Goal: Task Accomplishment & Management: Use online tool/utility

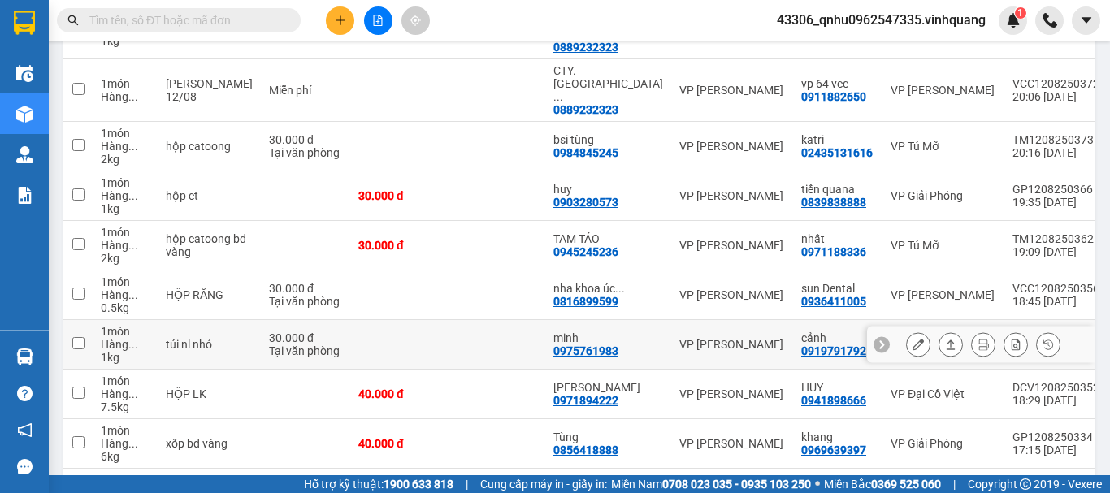
scroll to position [353, 0]
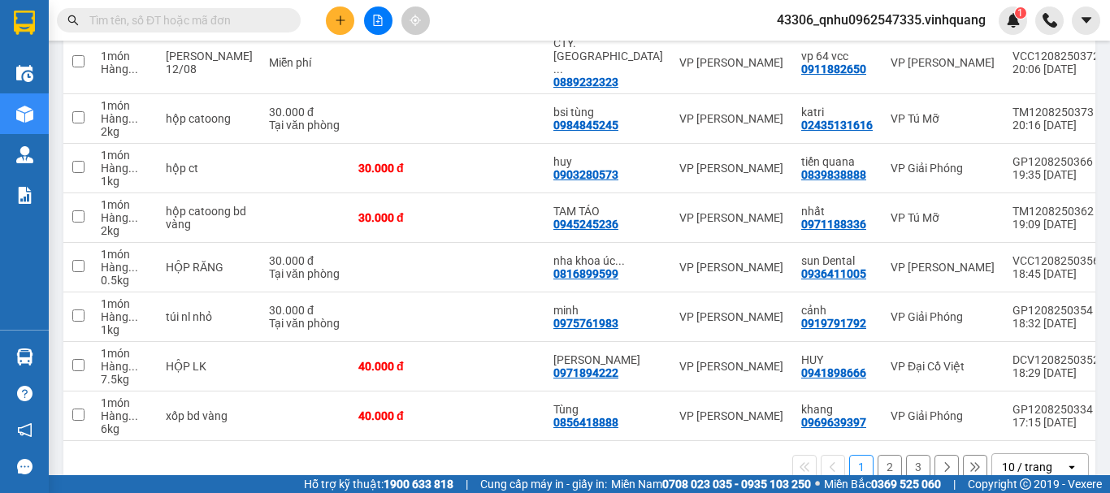
click at [882, 455] on button "2" at bounding box center [890, 467] width 24 height 24
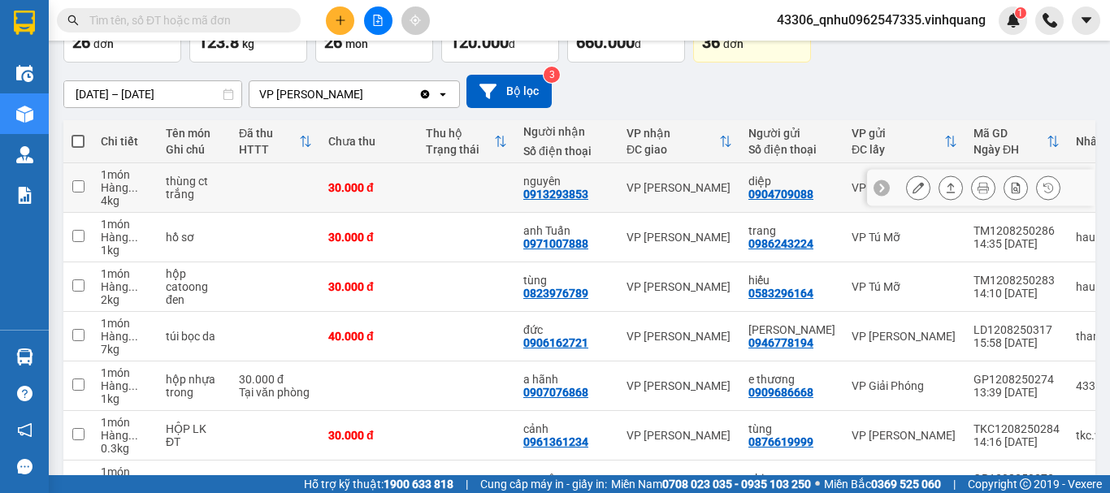
scroll to position [0, 0]
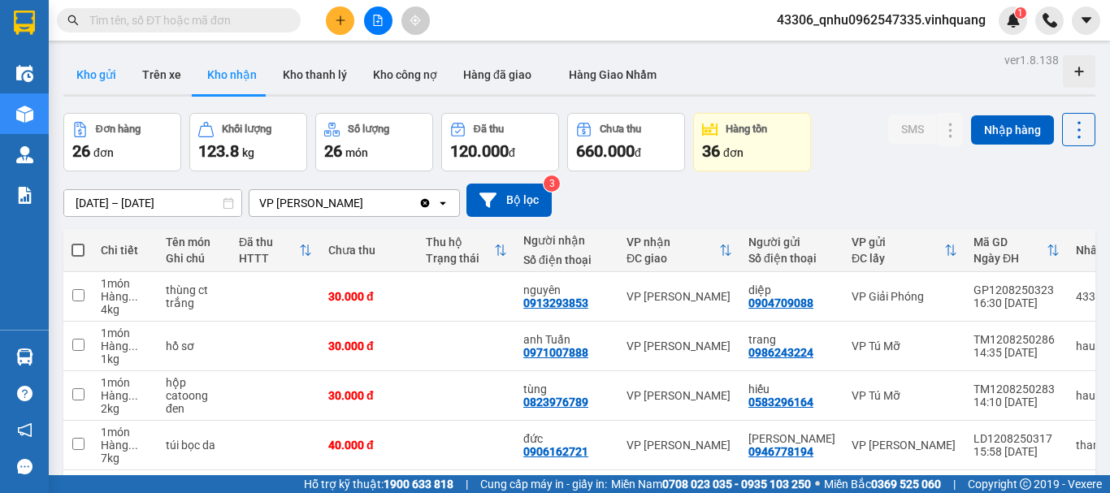
click at [115, 82] on button "Kho gửi" at bounding box center [96, 74] width 66 height 39
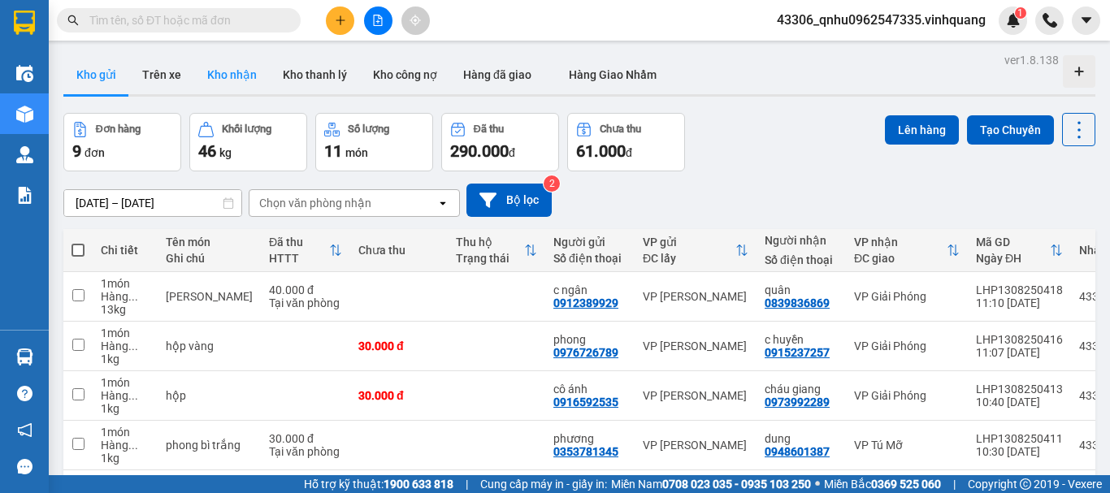
drag, startPoint x: 261, startPoint y: 64, endPoint x: 252, endPoint y: 77, distance: 15.8
click at [260, 68] on button "Kho nhận" at bounding box center [232, 74] width 76 height 39
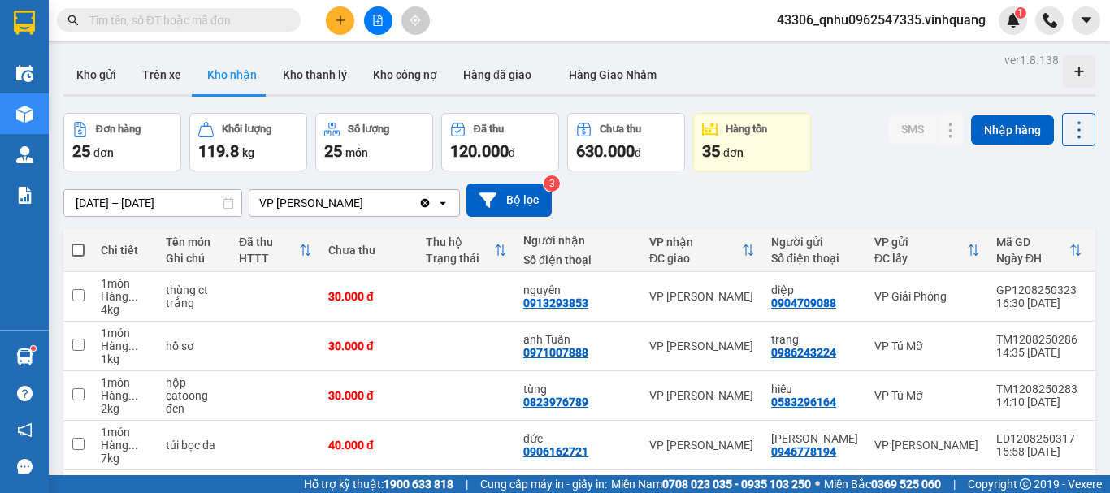
click at [236, 16] on input "text" at bounding box center [185, 20] width 192 height 18
paste input "0904343402"
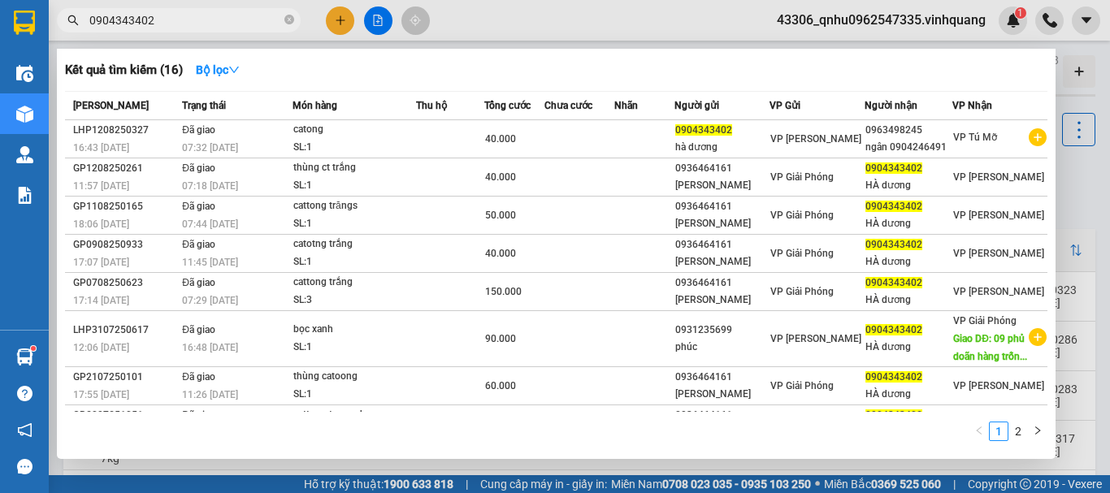
type input "0904343402"
click at [289, 19] on icon "close-circle" at bounding box center [289, 20] width 10 height 10
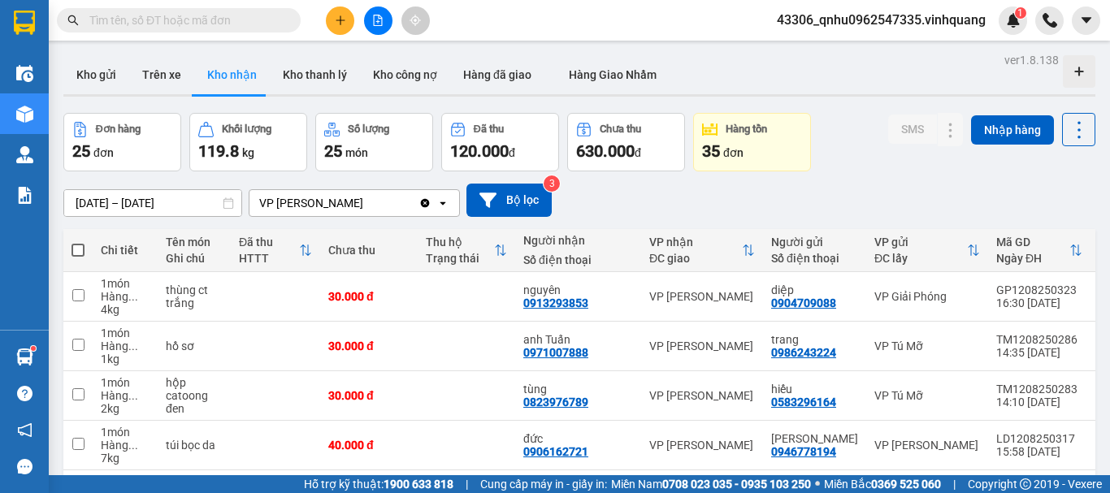
click at [224, 20] on input "text" at bounding box center [185, 20] width 192 height 18
paste input "0979837789"
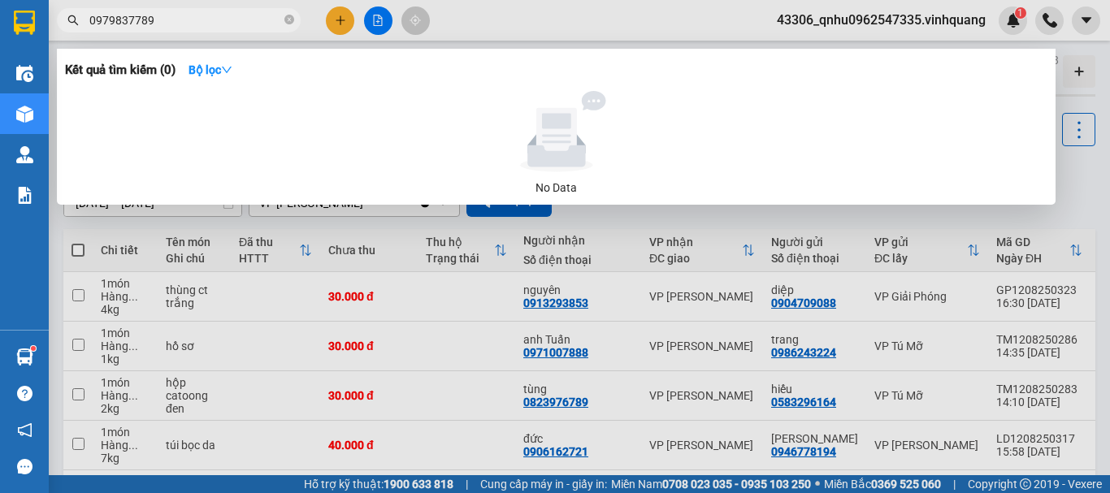
type input "0979837789"
